Goal: Task Accomplishment & Management: Manage account settings

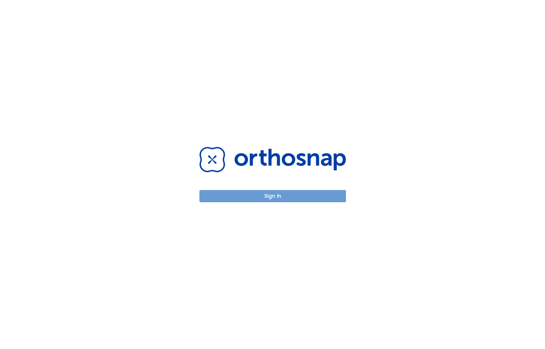
click at [306, 192] on button "Sign in" at bounding box center [273, 196] width 147 height 12
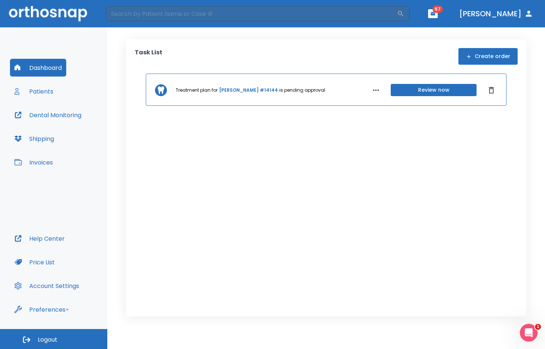
click at [49, 89] on button "Patients" at bounding box center [34, 92] width 48 height 18
